Goal: Find specific page/section: Find specific page/section

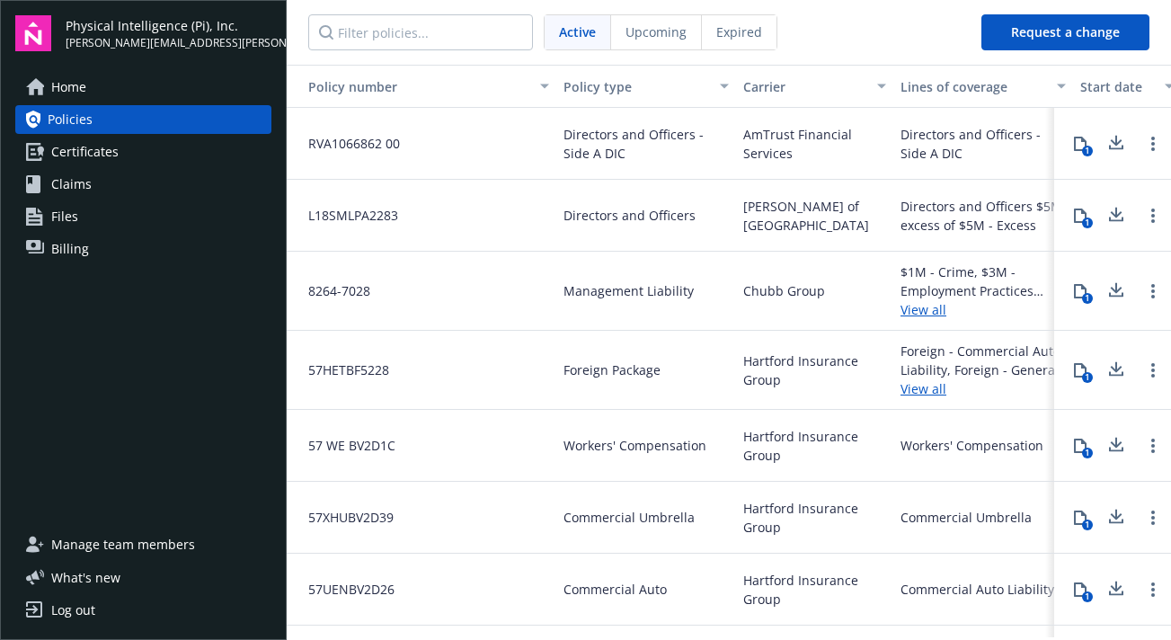
click at [161, 119] on link "Policies" at bounding box center [143, 119] width 256 height 29
click at [1079, 227] on button "1" at bounding box center [1080, 216] width 36 height 36
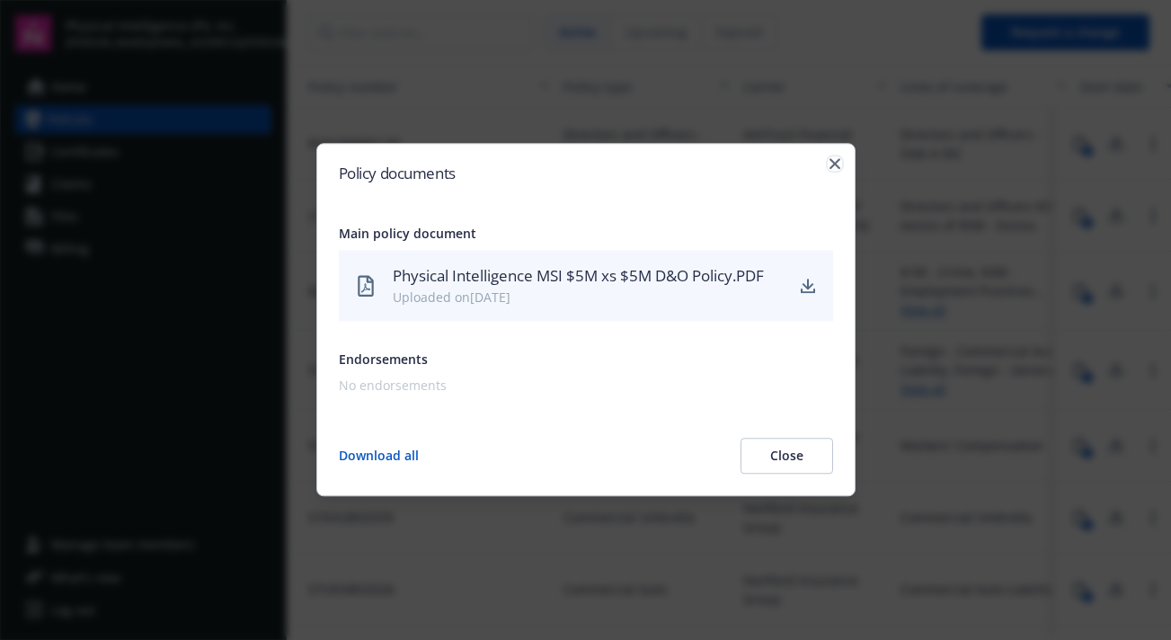
click at [830, 165] on icon "button" at bounding box center [834, 163] width 11 height 11
